Goal: Find specific page/section: Find specific page/section

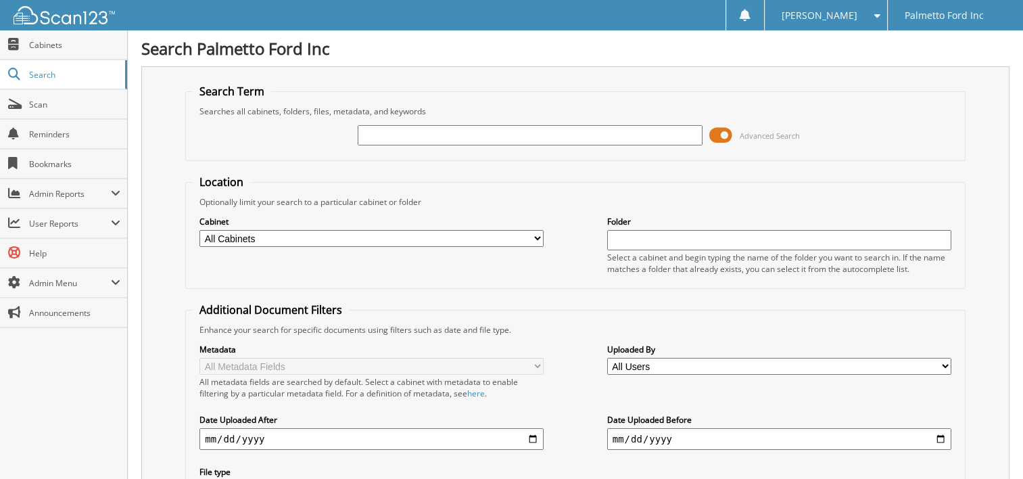
click at [370, 137] on input "text" at bounding box center [530, 135] width 344 height 20
type input "17776"
click at [729, 130] on span at bounding box center [720, 135] width 23 height 20
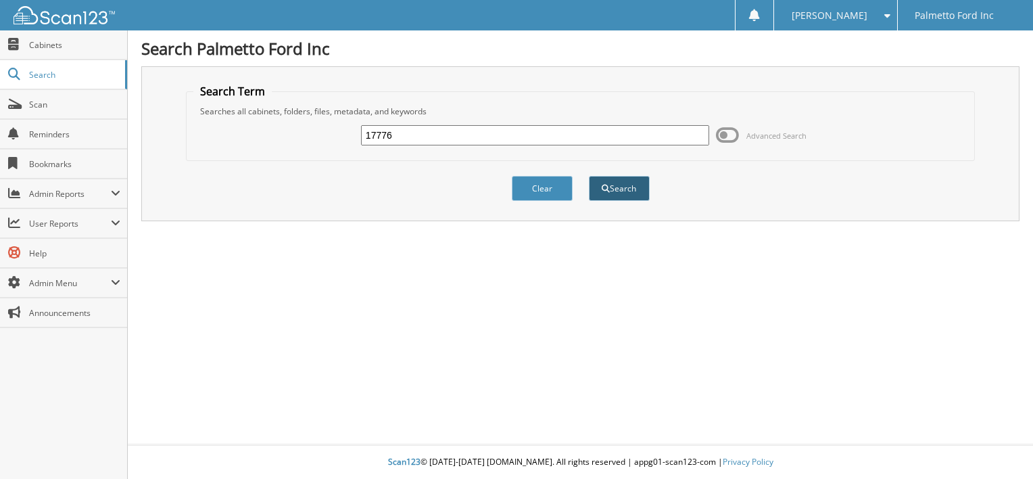
click at [627, 187] on button "Search" at bounding box center [619, 188] width 61 height 25
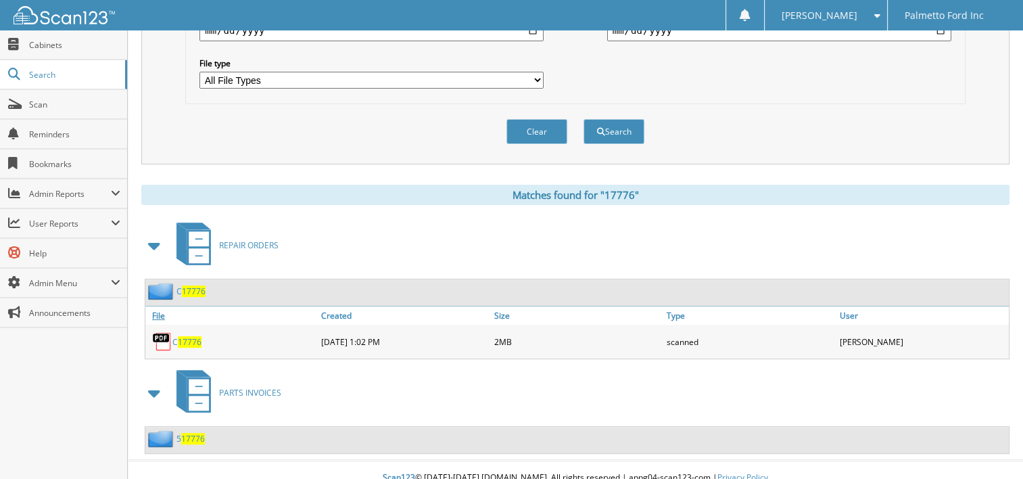
scroll to position [408, 0]
click at [189, 328] on div "C 17776" at bounding box center [231, 341] width 172 height 27
drag, startPoint x: 189, startPoint y: 320, endPoint x: 162, endPoint y: 327, distance: 27.2
click at [162, 331] on img at bounding box center [162, 341] width 20 height 20
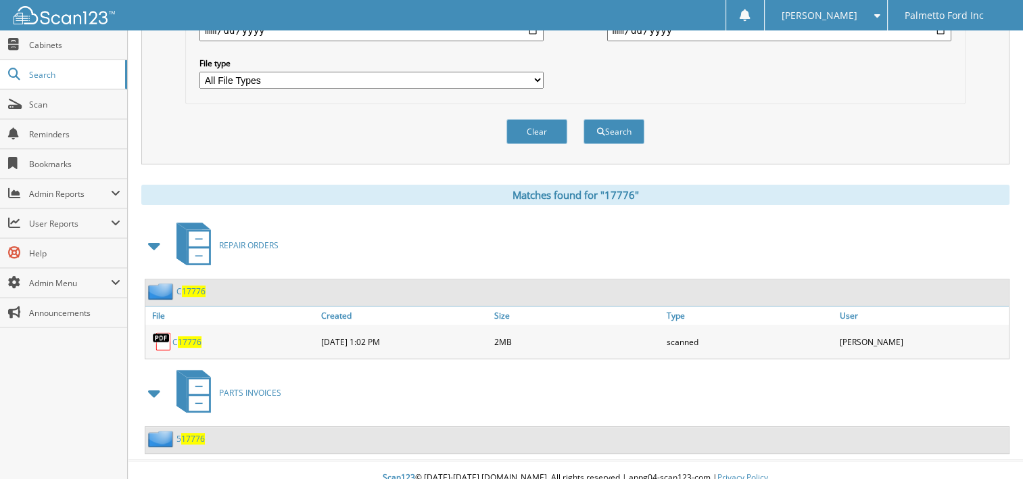
click at [162, 331] on img at bounding box center [162, 341] width 20 height 20
drag, startPoint x: 162, startPoint y: 327, endPoint x: 184, endPoint y: 327, distance: 21.6
click at [184, 336] on span "17776" at bounding box center [190, 341] width 24 height 11
drag, startPoint x: 184, startPoint y: 327, endPoint x: 183, endPoint y: 271, distance: 55.4
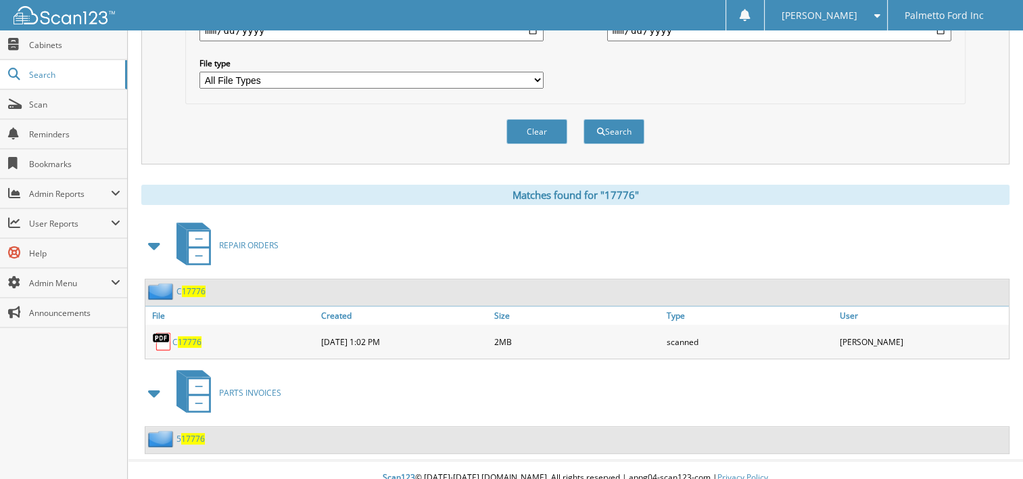
click at [183, 283] on div "C 17776" at bounding box center [175, 291] width 60 height 17
click at [191, 285] on span "17776" at bounding box center [194, 290] width 24 height 11
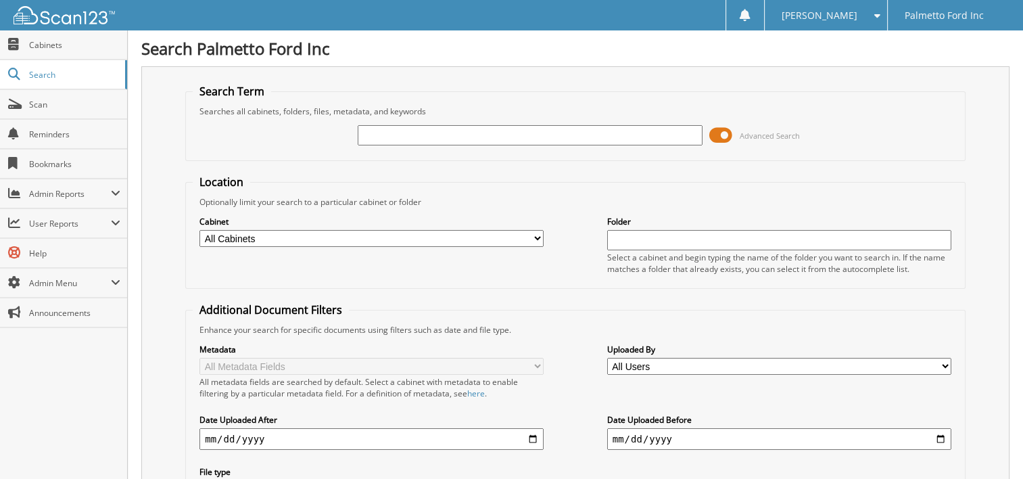
click at [398, 137] on input "text" at bounding box center [530, 135] width 344 height 20
